Goal: Information Seeking & Learning: Understand process/instructions

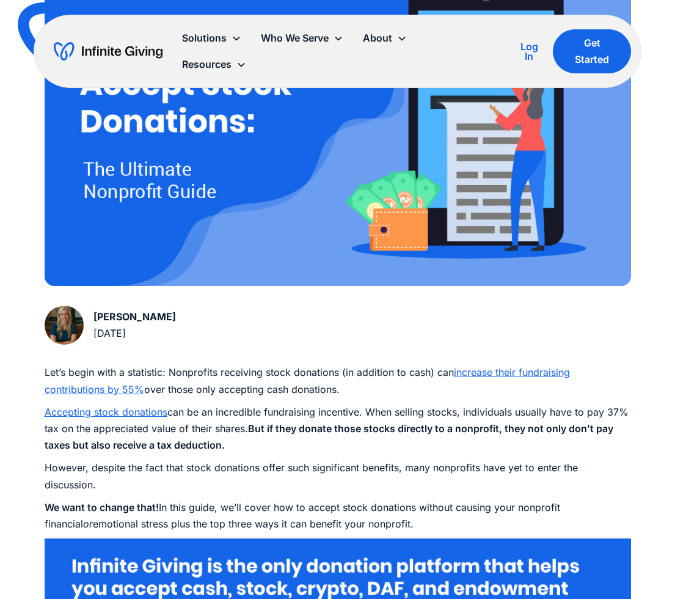
scroll to position [784, 0]
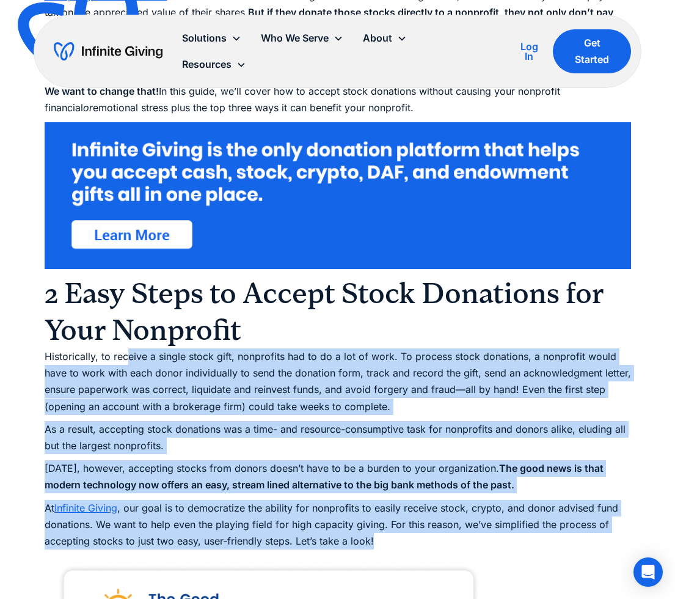
drag, startPoint x: 128, startPoint y: 350, endPoint x: 483, endPoint y: 536, distance: 401.6
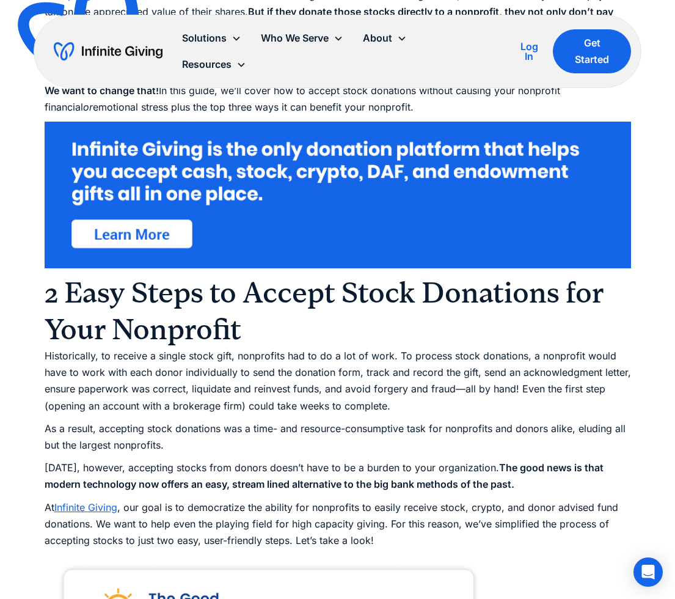
click at [483, 536] on p "At Infinite Giving , our goal is to democratize the ability for nonprofits to e…" at bounding box center [338, 524] width 587 height 50
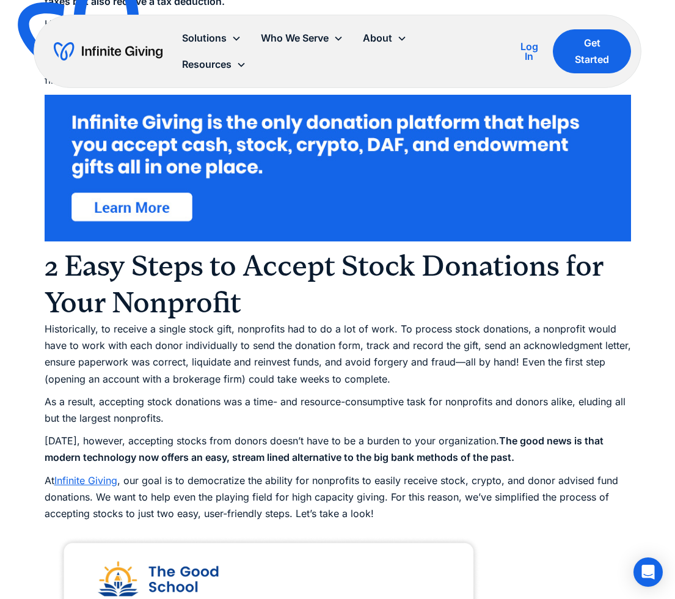
scroll to position [1631, 0]
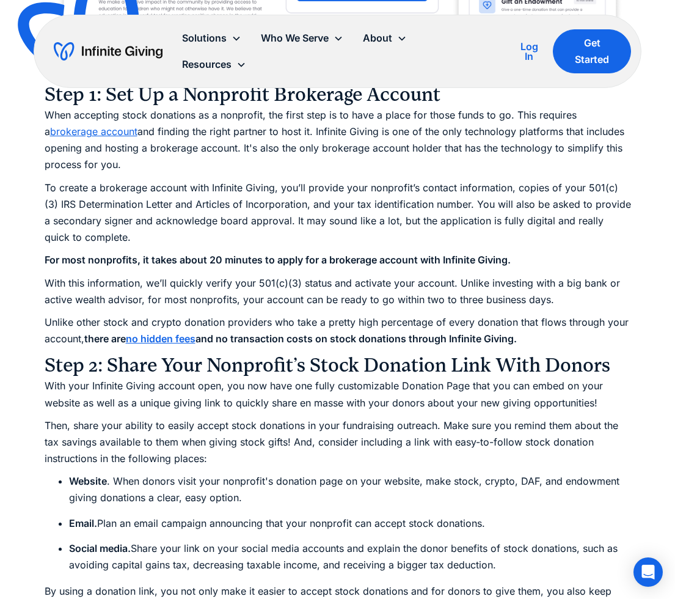
drag, startPoint x: 34, startPoint y: 358, endPoint x: 353, endPoint y: 468, distance: 338.1
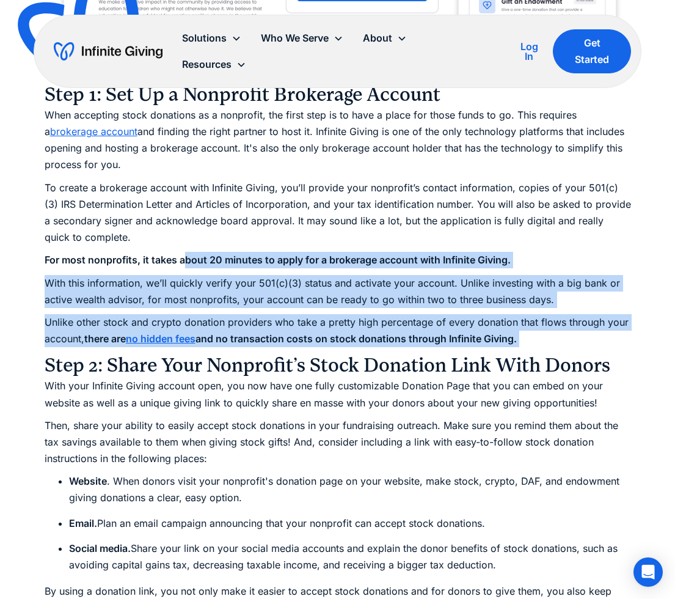
drag, startPoint x: 186, startPoint y: 254, endPoint x: 604, endPoint y: 343, distance: 427.5
click at [601, 342] on p "Unlike other stock and crypto donation providers who take a pretty high percent…" at bounding box center [338, 330] width 587 height 33
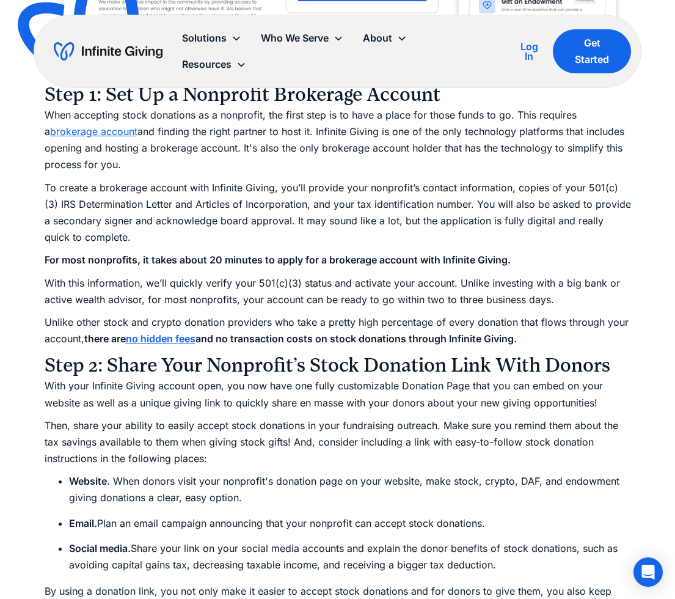
drag, startPoint x: 597, startPoint y: 341, endPoint x: 89, endPoint y: 276, distance: 512.1
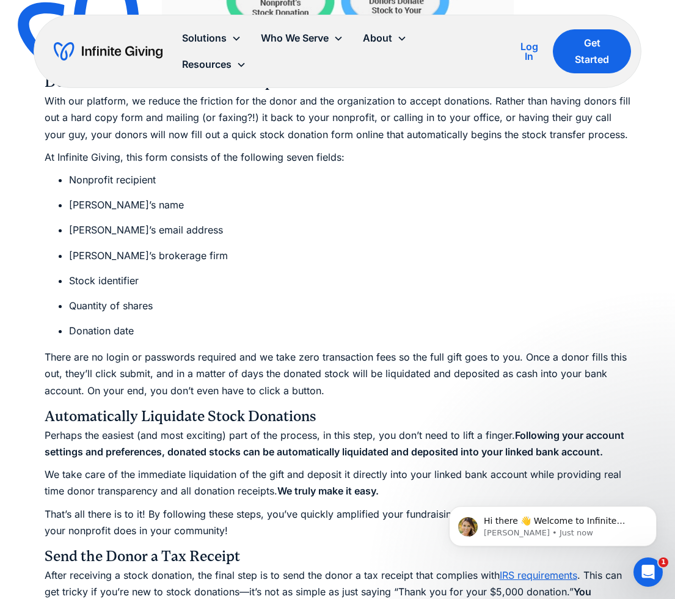
scroll to position [0, 0]
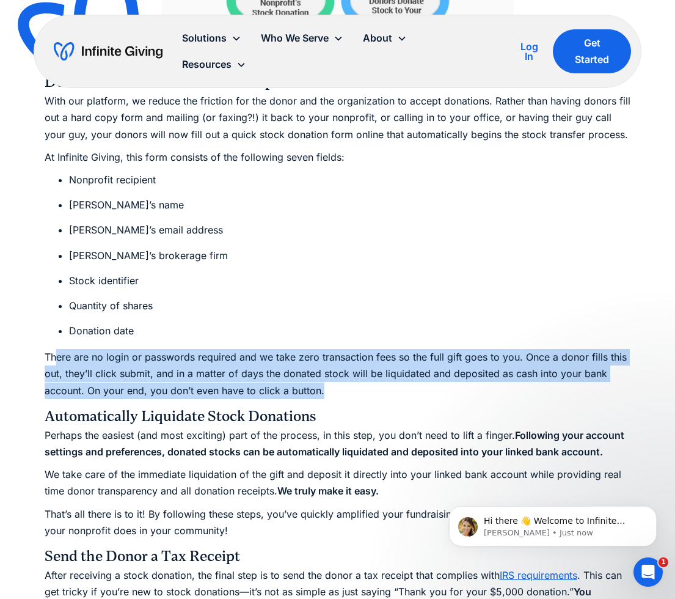
drag, startPoint x: 56, startPoint y: 351, endPoint x: 432, endPoint y: 394, distance: 378.9
click at [433, 394] on p "There are no login or passwords required and we take zero transaction fees so t…" at bounding box center [338, 374] width 587 height 50
click at [432, 394] on p "There are no login or passwords required and we take zero transaction fees so t…" at bounding box center [338, 374] width 587 height 50
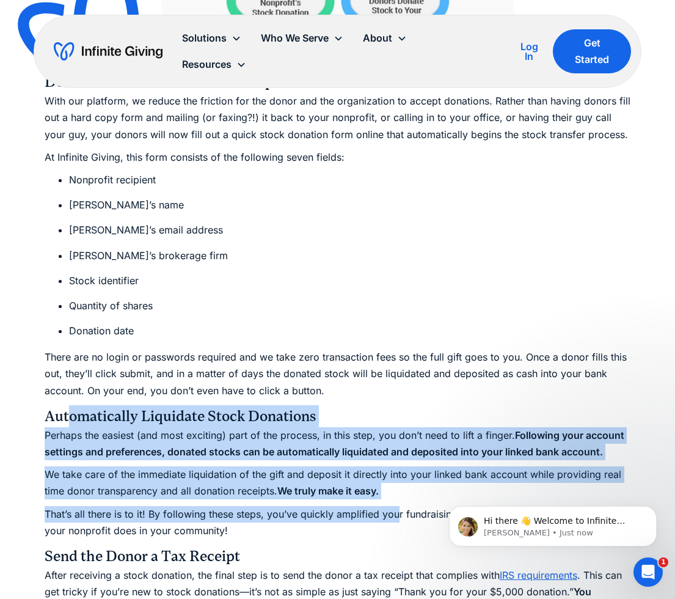
drag, startPoint x: 73, startPoint y: 423, endPoint x: 391, endPoint y: 513, distance: 329.7
click at [395, 517] on div "Let’s begin with a statistic: Nonprofits receiving stock donations (in addition…" at bounding box center [338, 363] width 587 height 4105
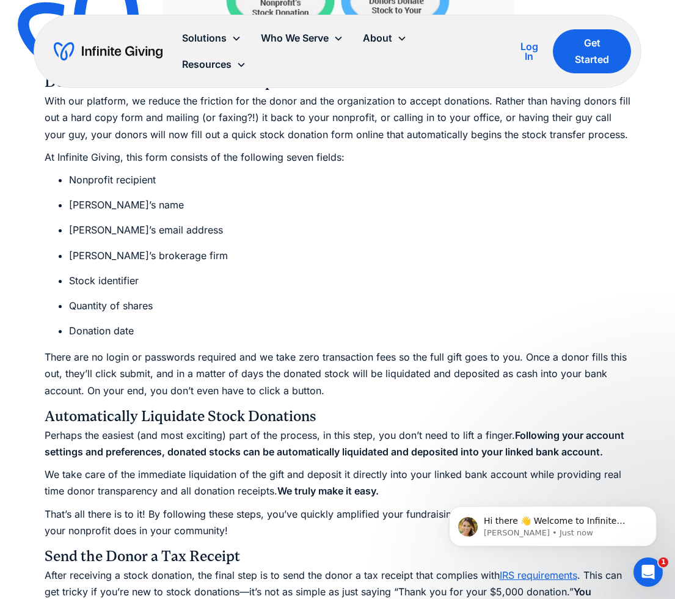
drag, startPoint x: 391, startPoint y: 513, endPoint x: 432, endPoint y: 523, distance: 42.7
click at [399, 515] on p "That’s all there is to it! By following these steps, you’ve quickly amplified y…" at bounding box center [338, 522] width 587 height 33
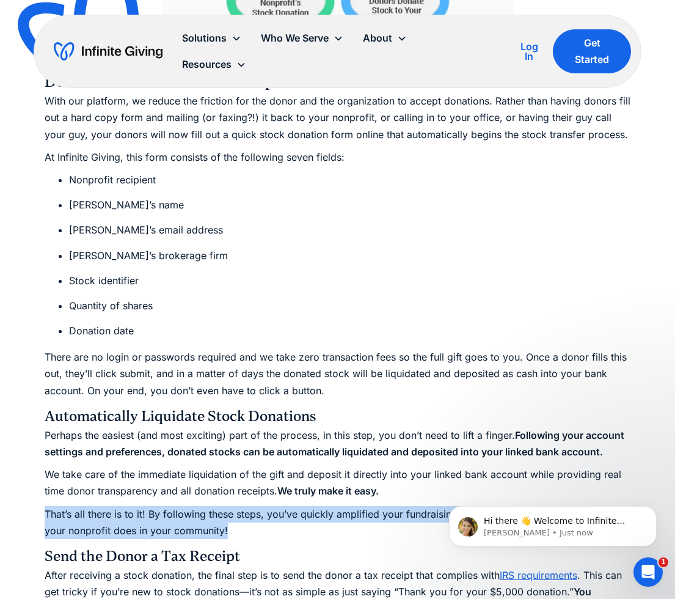
drag, startPoint x: 432, startPoint y: 523, endPoint x: 28, endPoint y: 537, distance: 404.3
click at [8, 526] on div "Ultimate Guides How to Accept Stock Donations: The Ultimate Nonprofit Guide Acc…" at bounding box center [337, 32] width 675 height 4905
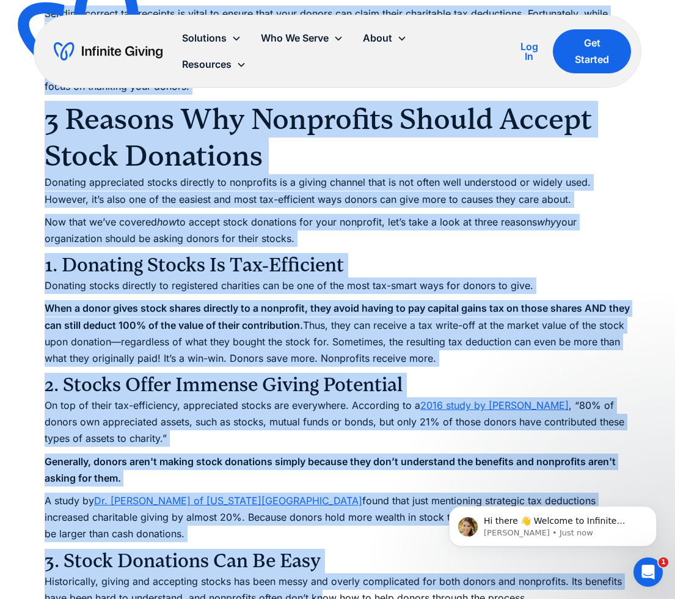
scroll to position [3169, 0]
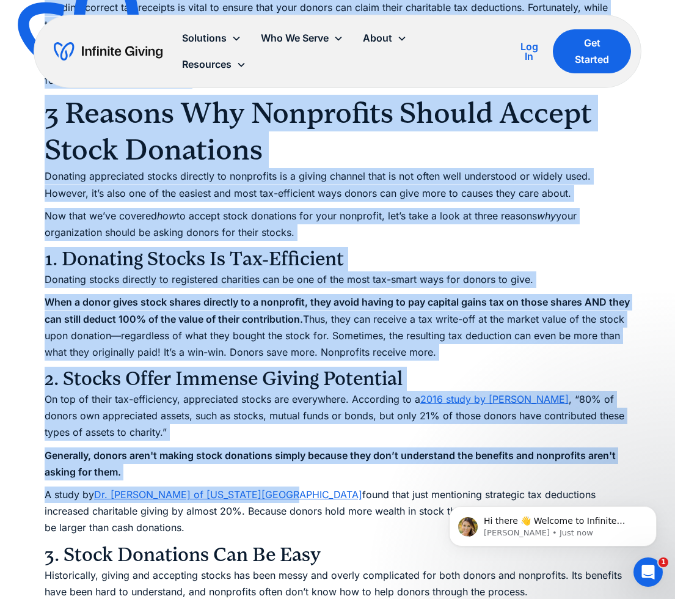
drag, startPoint x: 36, startPoint y: 430, endPoint x: 270, endPoint y: 491, distance: 241.9
click at [300, 430] on p "On top of their tax-efficiency, appreciated stocks are everywhere. According to…" at bounding box center [338, 416] width 587 height 50
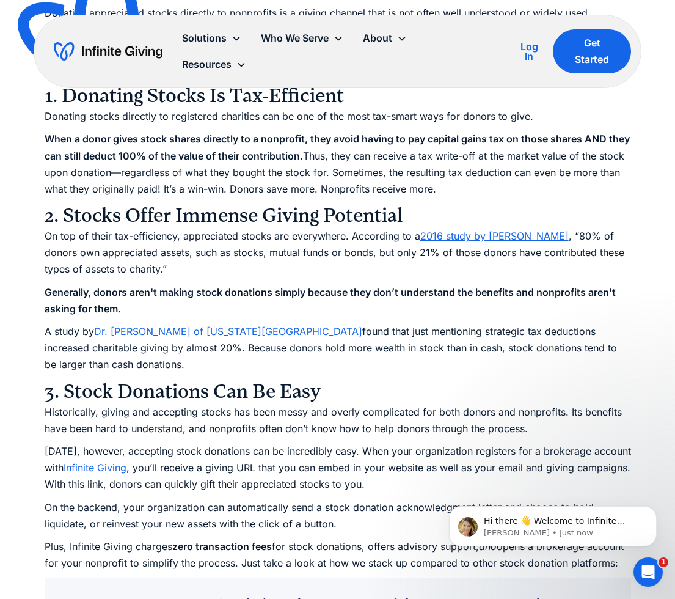
scroll to position [3381, 0]
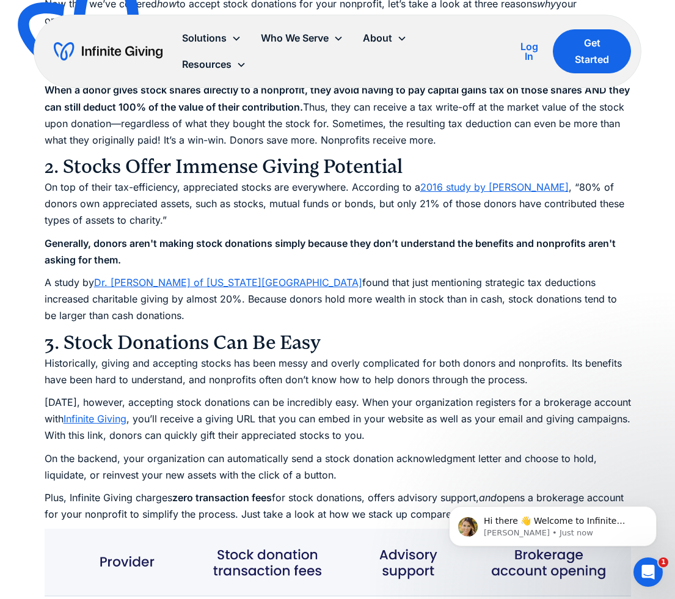
drag, startPoint x: 447, startPoint y: 359, endPoint x: 172, endPoint y: 543, distance: 331.8
click at [171, 523] on p "Plus, Infinite Giving charges zero transaction fees for stock donations, offers…" at bounding box center [338, 506] width 587 height 33
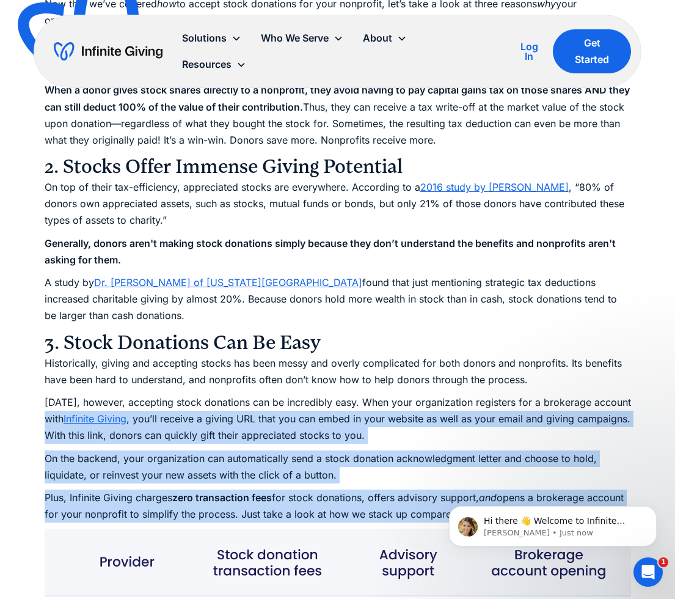
drag, startPoint x: 172, startPoint y: 530, endPoint x: 1, endPoint y: 423, distance: 201.3
click at [219, 493] on strong "zero transaction fees" at bounding box center [222, 497] width 100 height 12
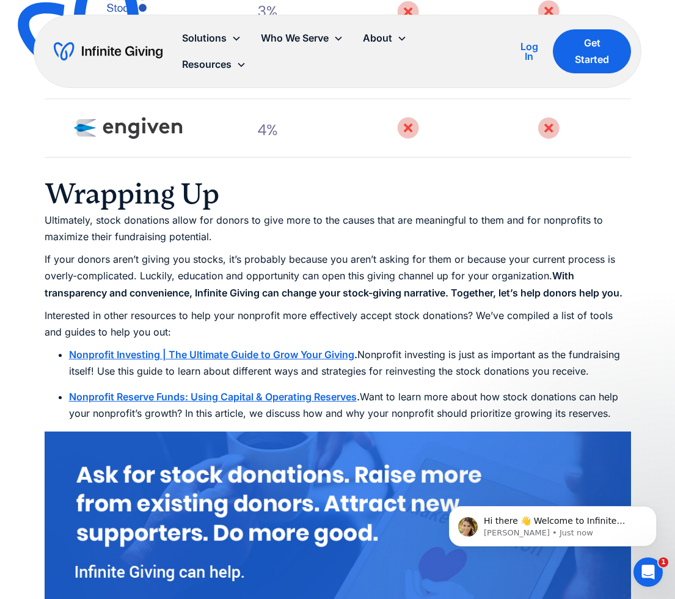
scroll to position [4368, 0]
